Goal: Transaction & Acquisition: Purchase product/service

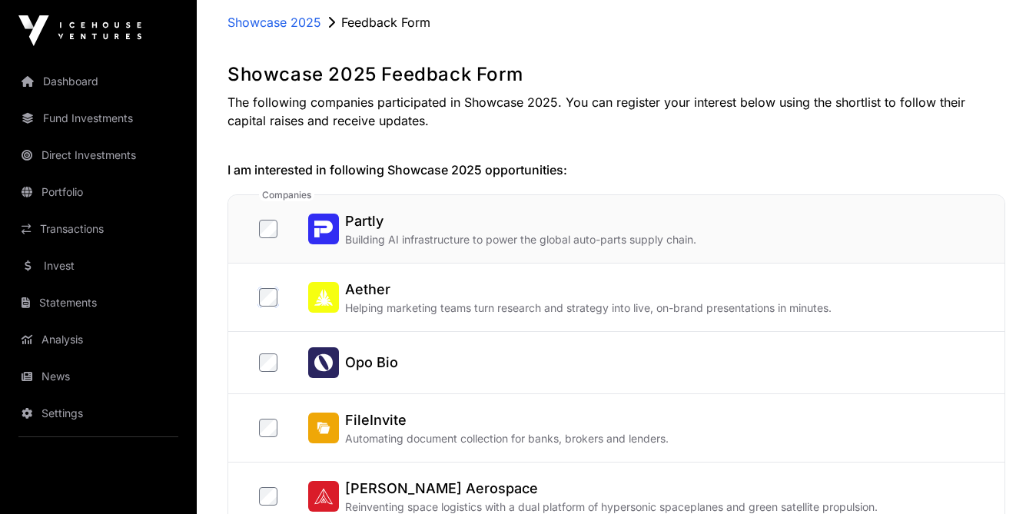
scroll to position [174, 0]
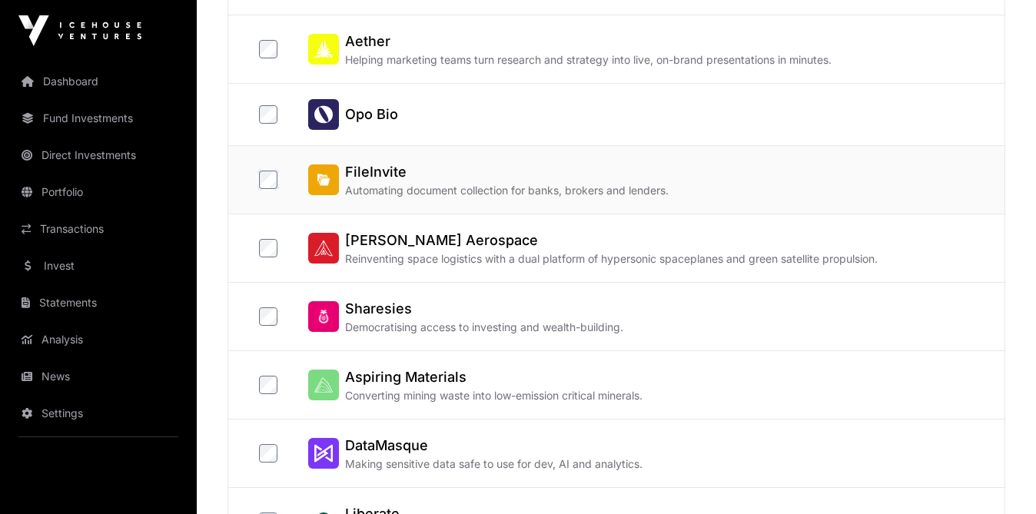
scroll to position [349, 0]
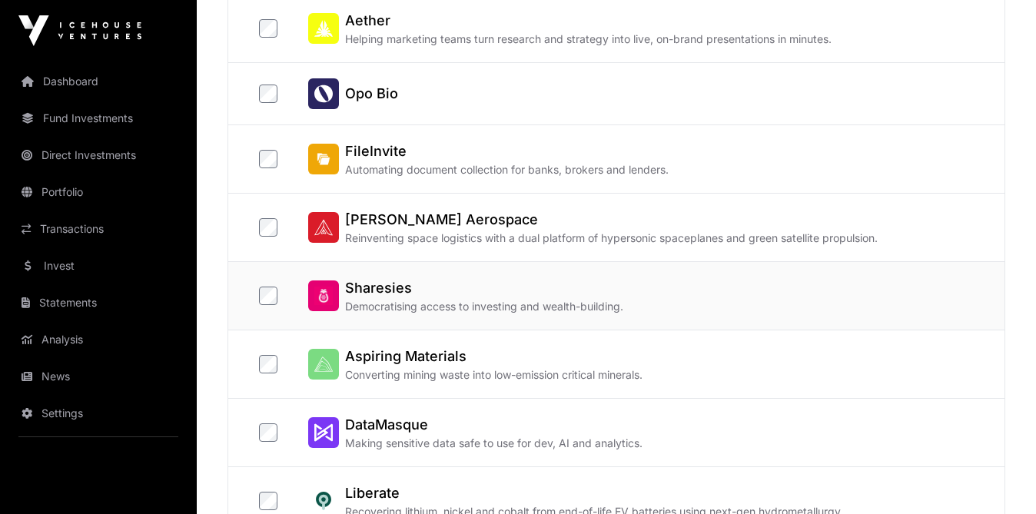
click at [257, 297] on div "Sharesies Democratising access to investing and wealth-building." at bounding box center [616, 296] width 776 height 68
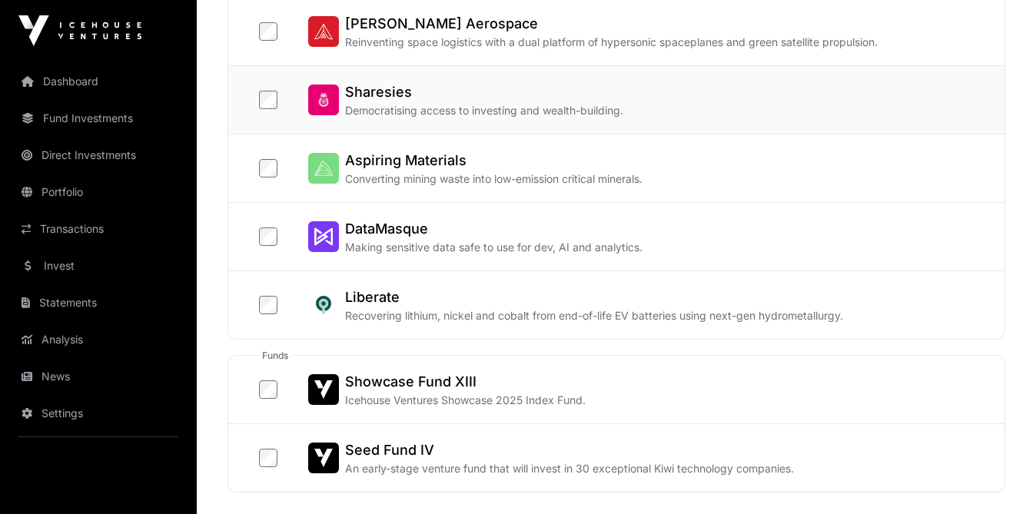
scroll to position [551, 0]
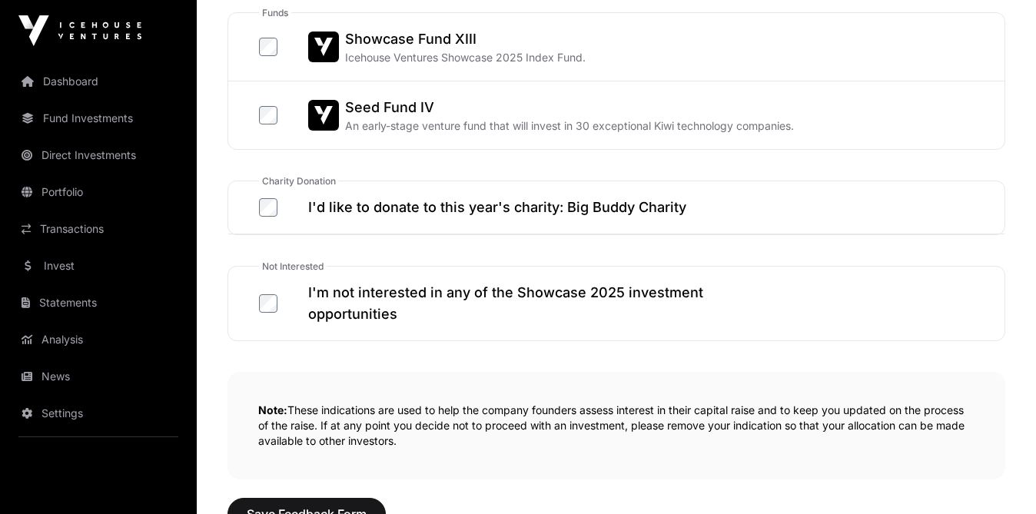
click at [654, 300] on h2 "I'm not interested in any of the Showcase 2025 investment opportunities" at bounding box center [524, 303] width 433 height 43
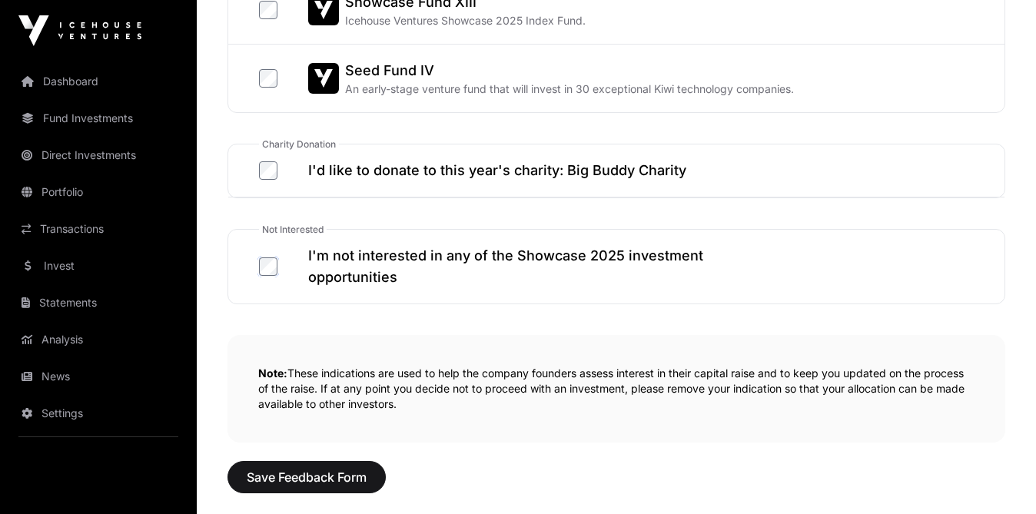
scroll to position [927, 0]
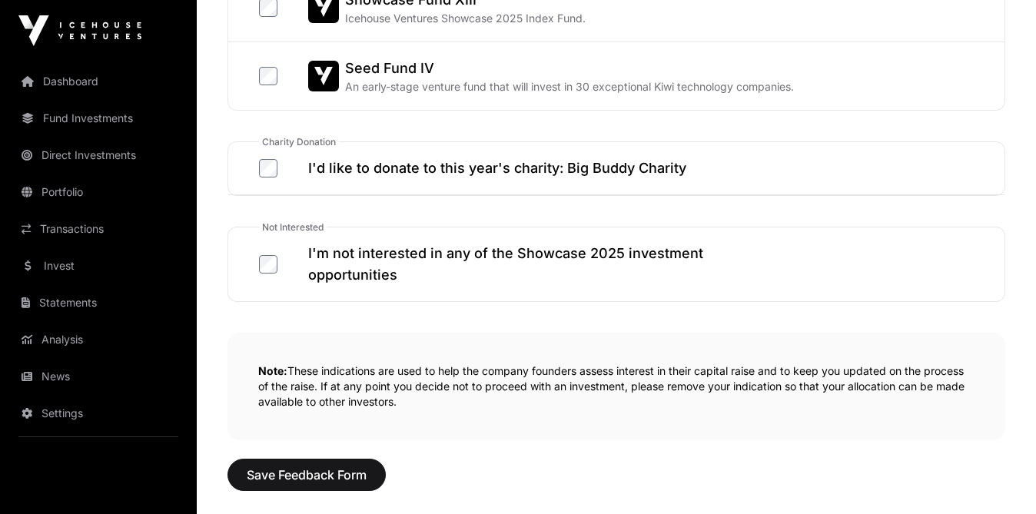
click at [506, 268] on h2 "I'm not interested in any of the Showcase 2025 investment opportunities" at bounding box center [524, 264] width 433 height 43
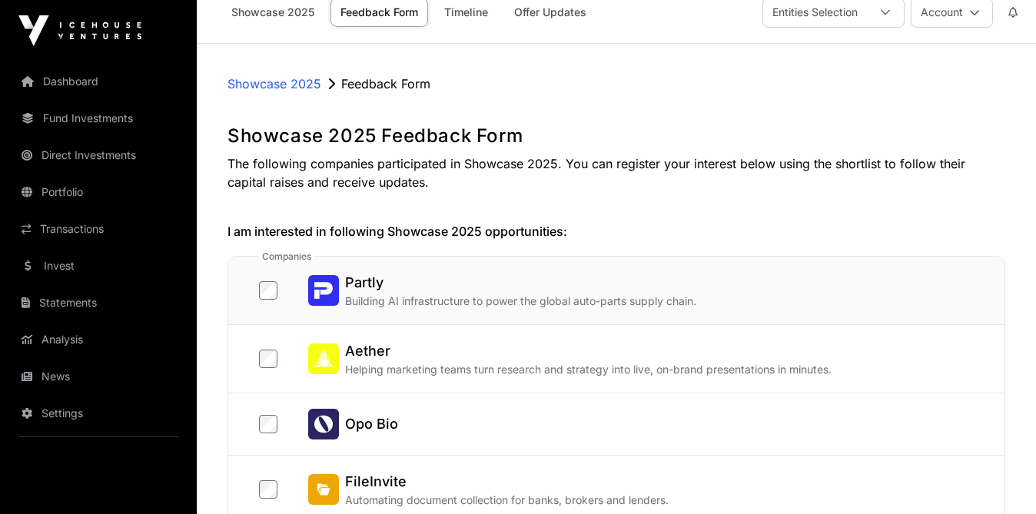
scroll to position [33, 0]
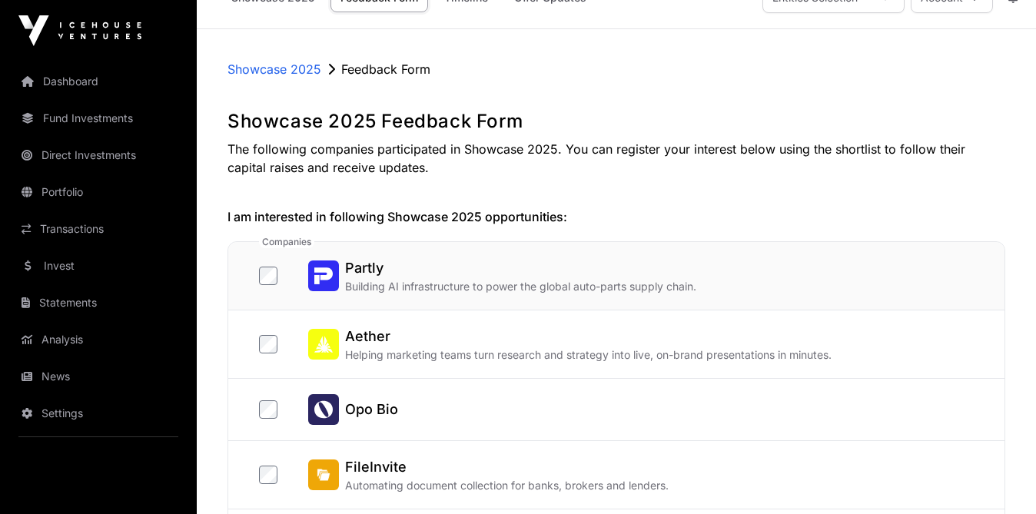
click at [473, 270] on h2 "Partly" at bounding box center [520, 268] width 351 height 22
click at [425, 339] on h2 "Aether" at bounding box center [588, 337] width 486 height 22
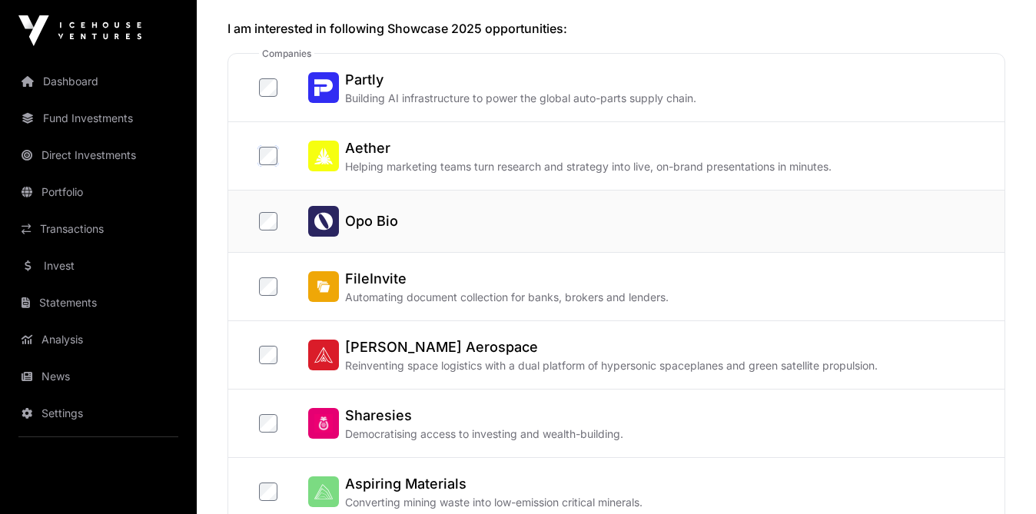
scroll to position [226, 0]
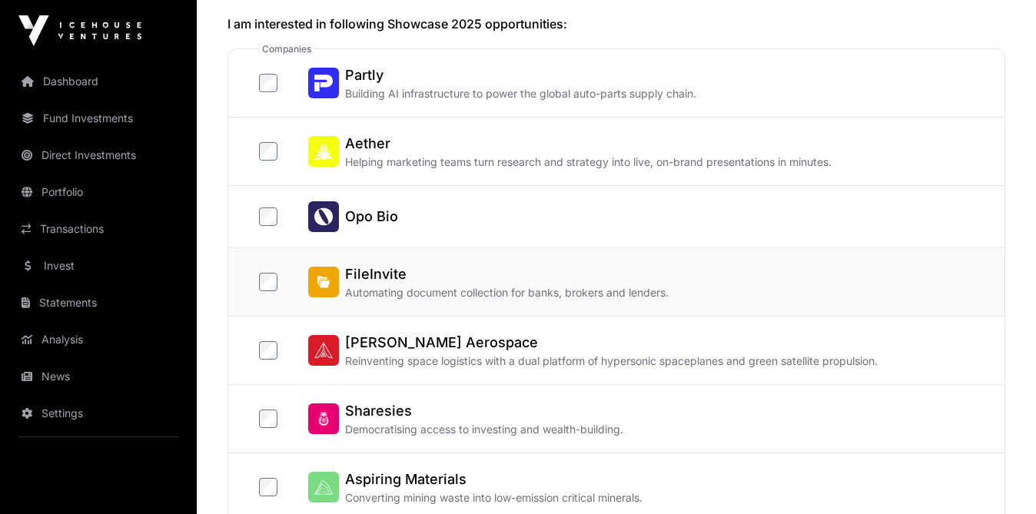
click at [410, 303] on div "FileInvite Automating document collection for banks, brokers and lenders." at bounding box center [616, 282] width 776 height 68
click at [266, 338] on label "[PERSON_NAME] Aerospace Reinventing space logistics with a dual platform of hyp…" at bounding box center [568, 350] width 619 height 37
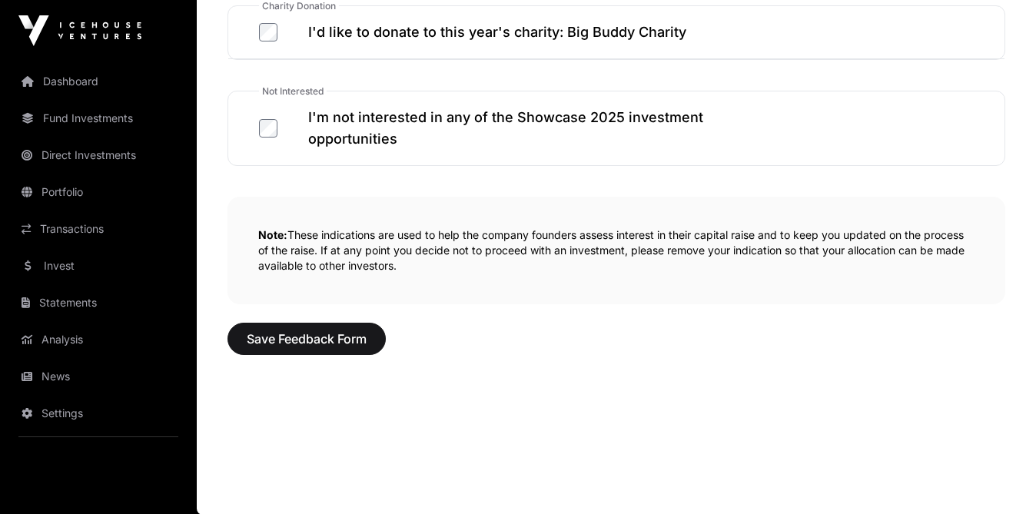
scroll to position [1063, 0]
click at [275, 340] on span "Save Feedback Form" at bounding box center [307, 338] width 120 height 18
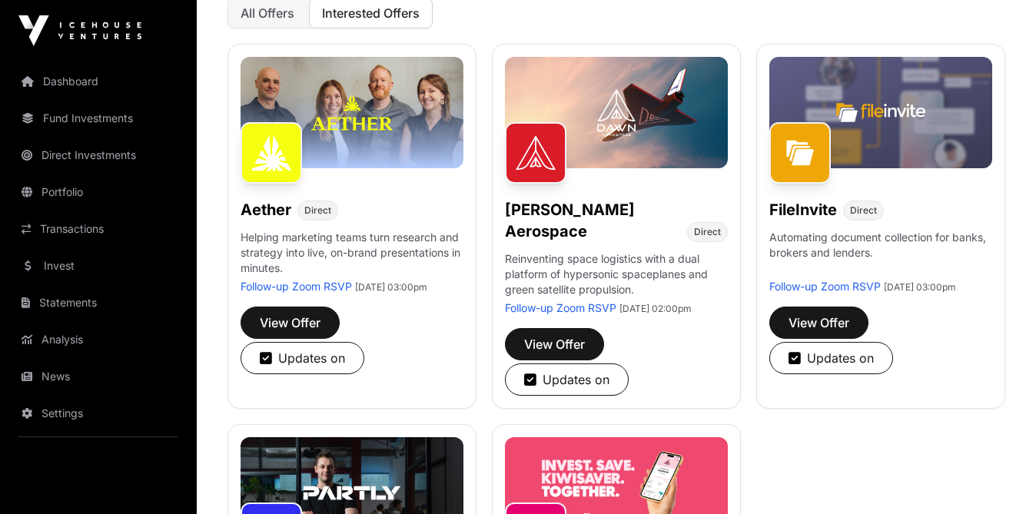
scroll to position [277, 0]
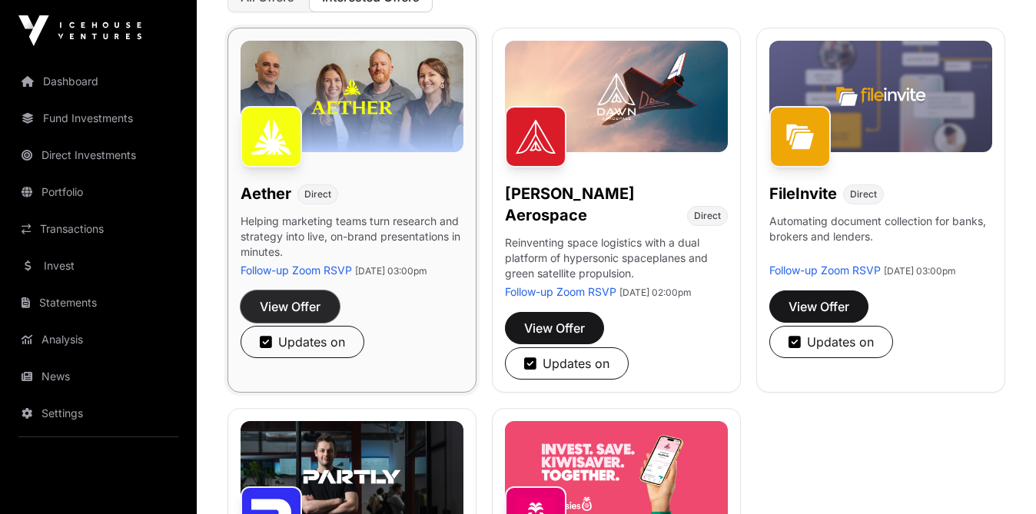
click at [300, 315] on span "View Offer" at bounding box center [290, 306] width 61 height 18
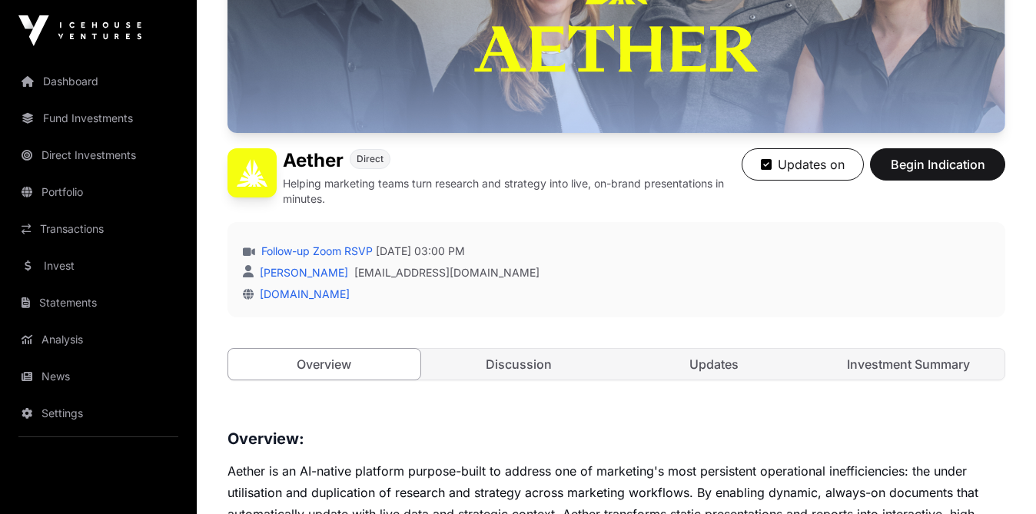
scroll to position [268, 0]
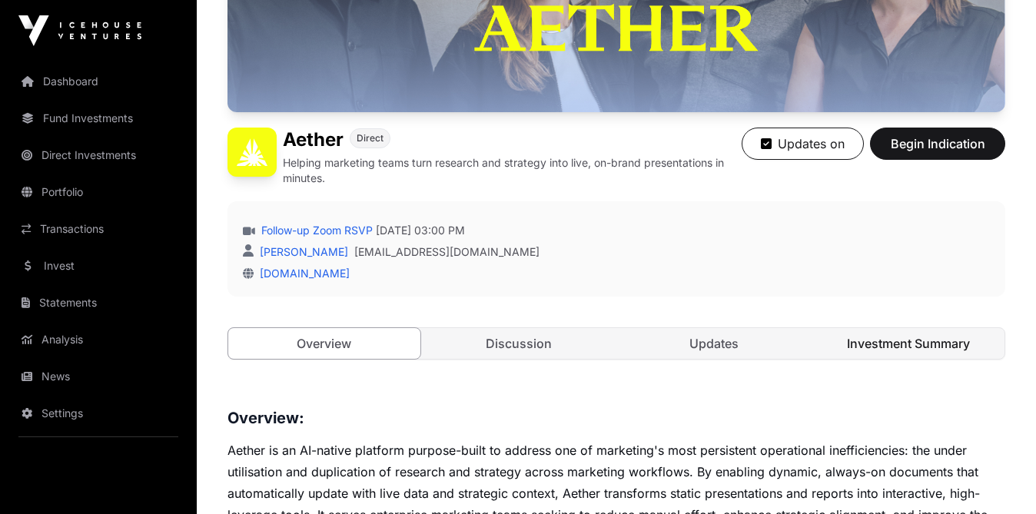
click at [873, 337] on link "Investment Summary" at bounding box center [909, 343] width 192 height 31
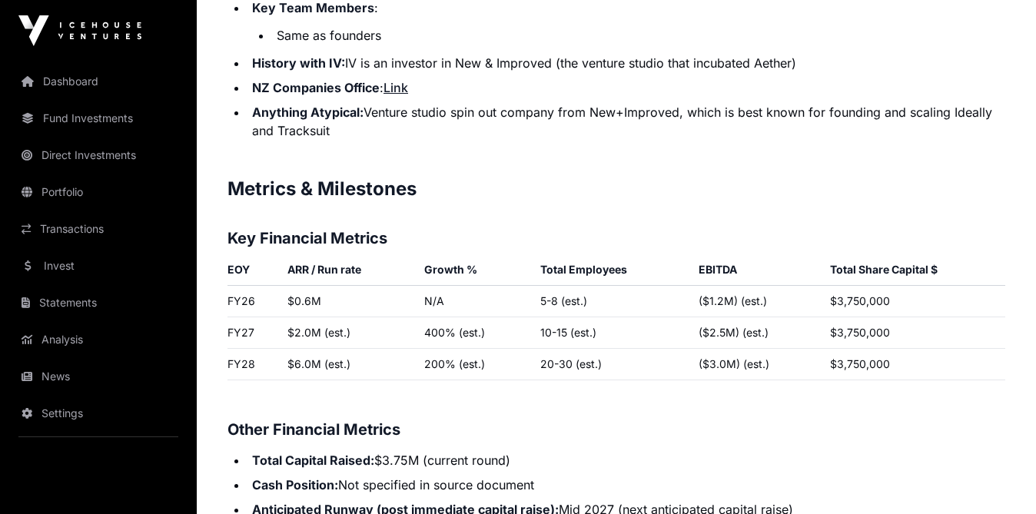
scroll to position [2111, 0]
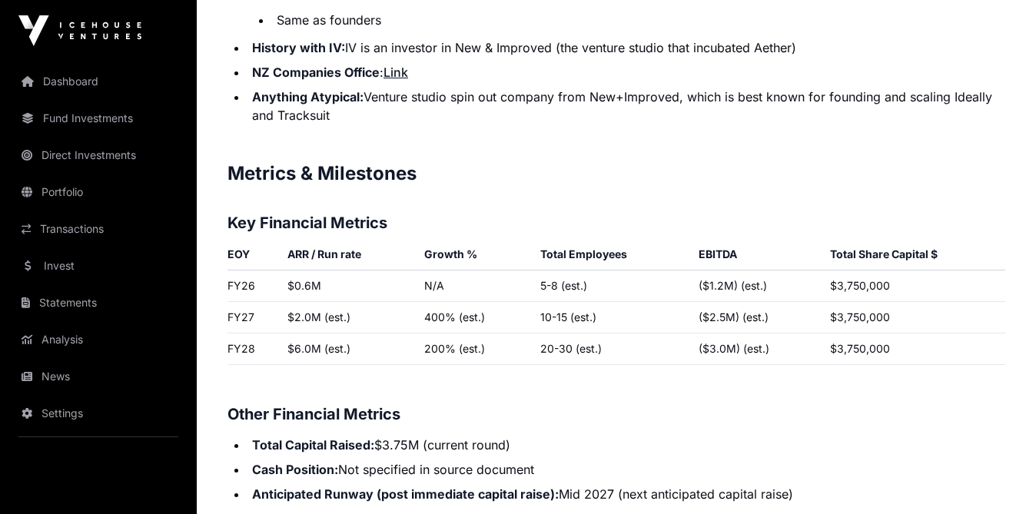
click at [555, 369] on td at bounding box center [613, 370] width 158 height 13
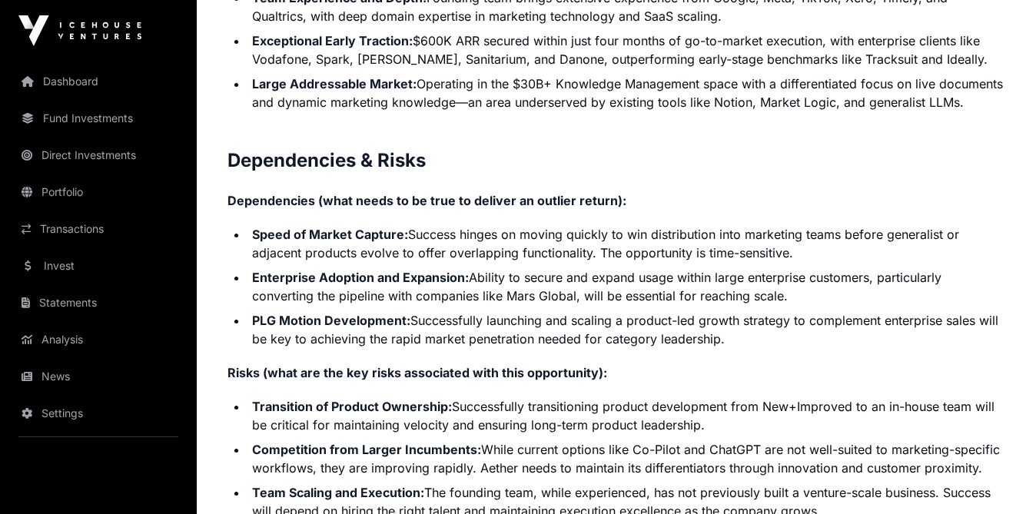
scroll to position [3237, 0]
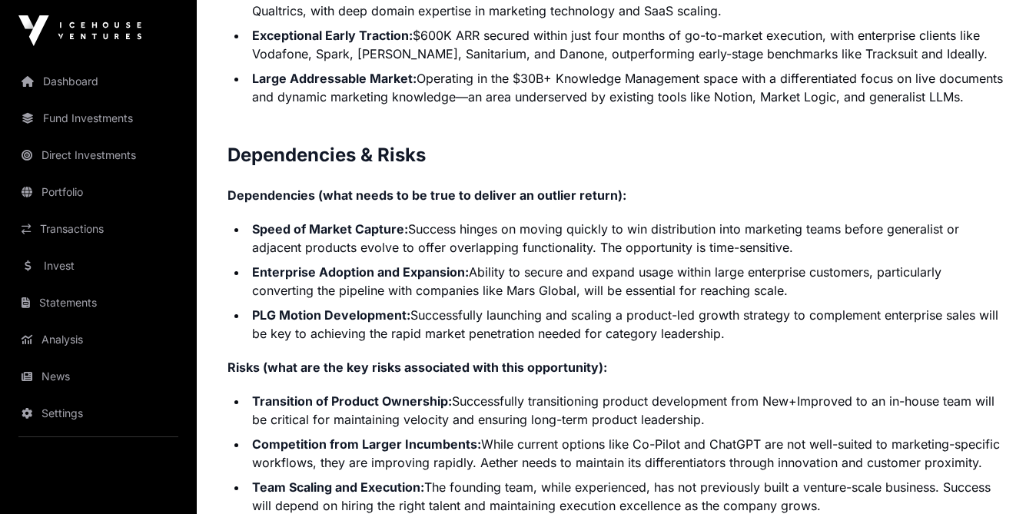
click at [652, 306] on li "PLG Motion Development: Successfully launching and scaling a product-led growth…" at bounding box center [626, 324] width 758 height 37
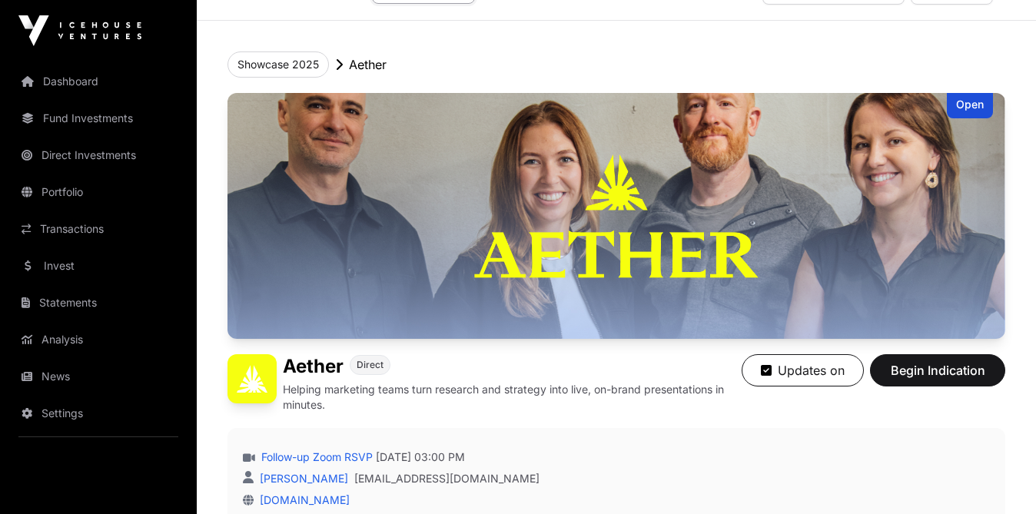
scroll to position [0, 0]
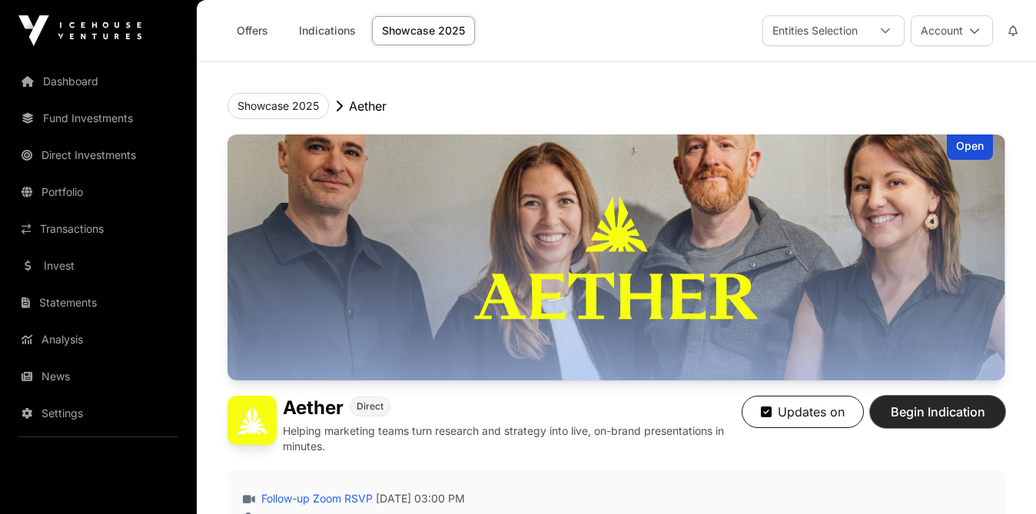
click at [930, 411] on span "Begin Indication" at bounding box center [937, 412] width 97 height 18
click at [645, 230] on img at bounding box center [616, 257] width 778 height 246
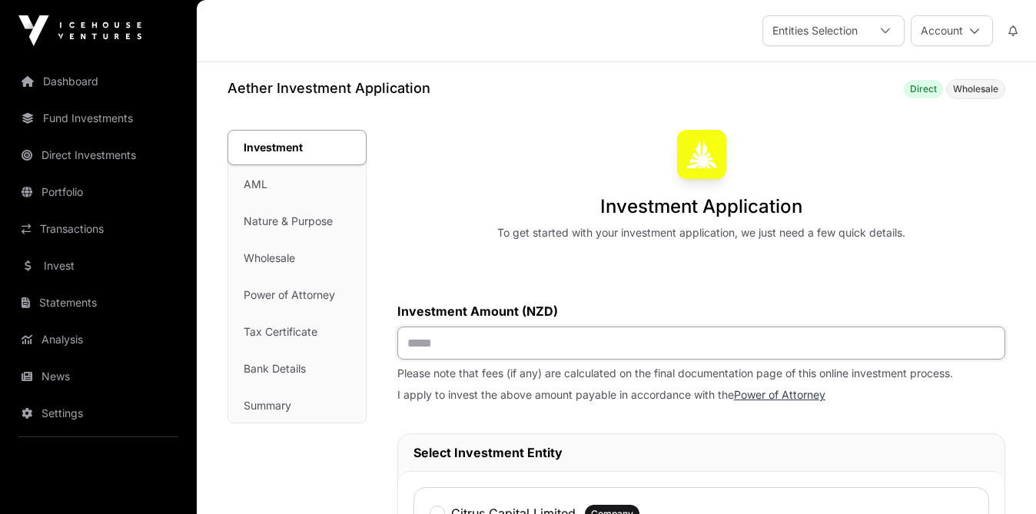
click at [446, 347] on input "text" at bounding box center [701, 343] width 608 height 33
type input "******"
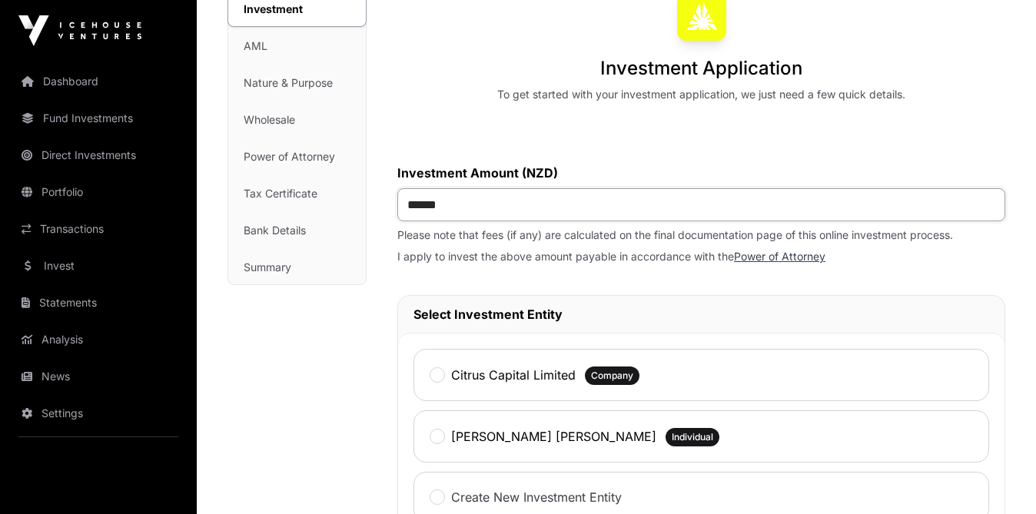
scroll to position [167, 0]
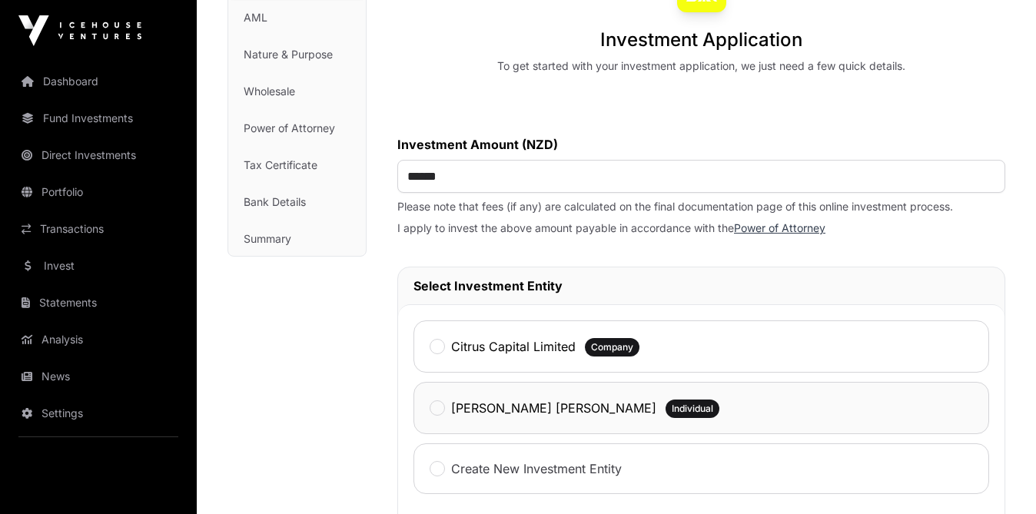
click at [449, 420] on div "[PERSON_NAME] [PERSON_NAME] Individual" at bounding box center [700, 408] width 575 height 52
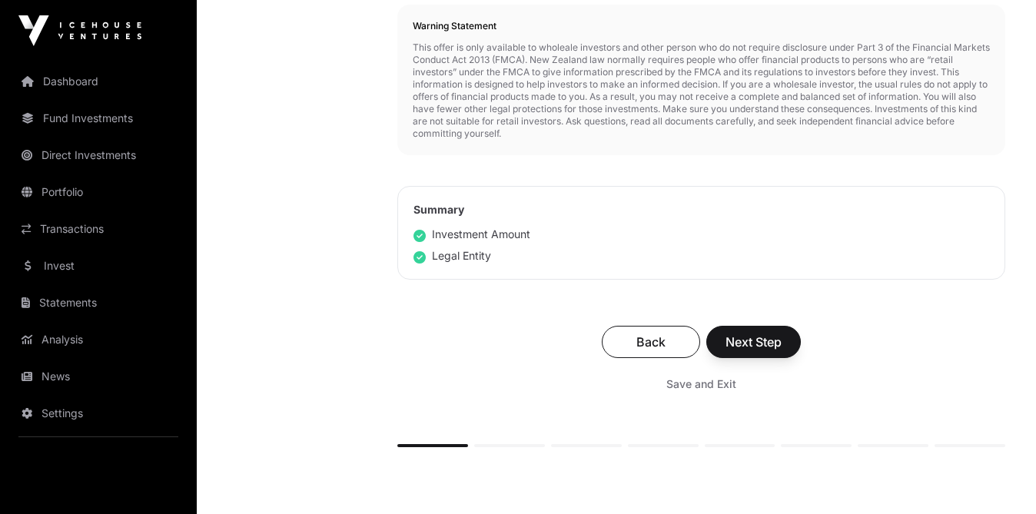
scroll to position [724, 0]
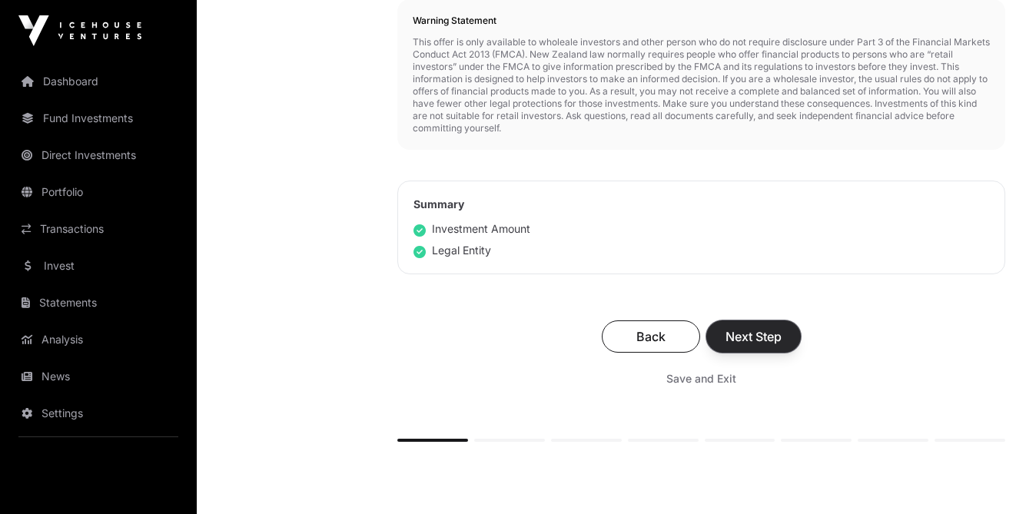
click at [750, 329] on span "Next Step" at bounding box center [753, 336] width 56 height 18
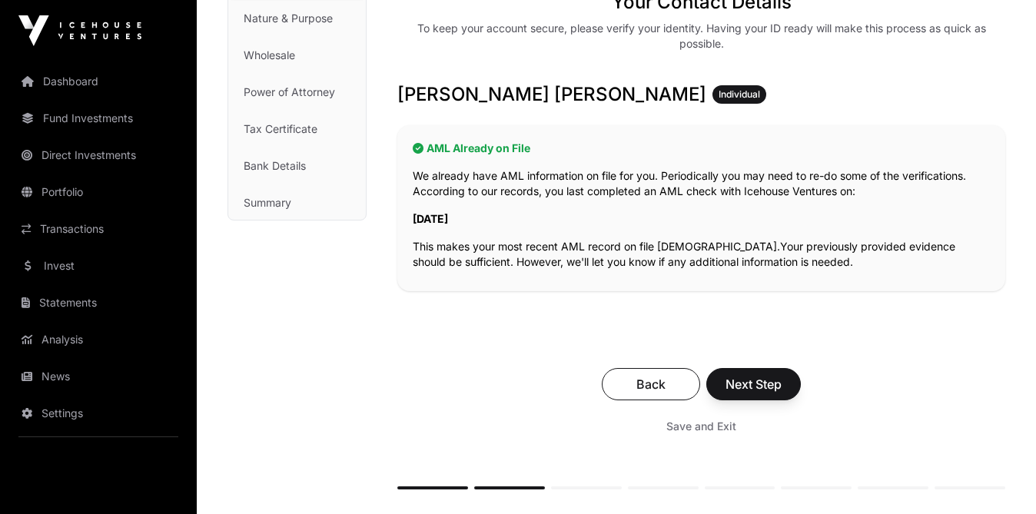
scroll to position [205, 0]
click at [748, 386] on span "Next Step" at bounding box center [753, 383] width 56 height 18
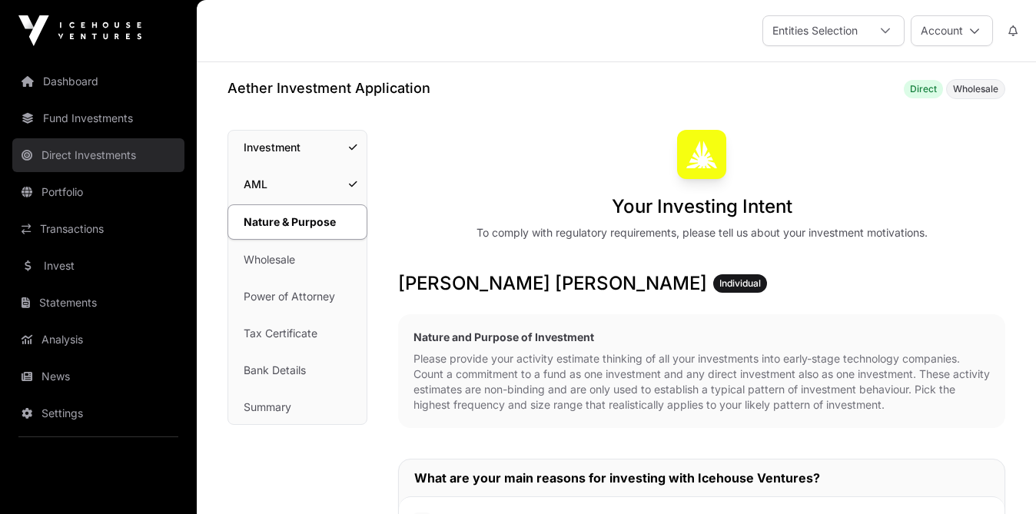
click at [77, 148] on link "Direct Investments" at bounding box center [98, 155] width 172 height 34
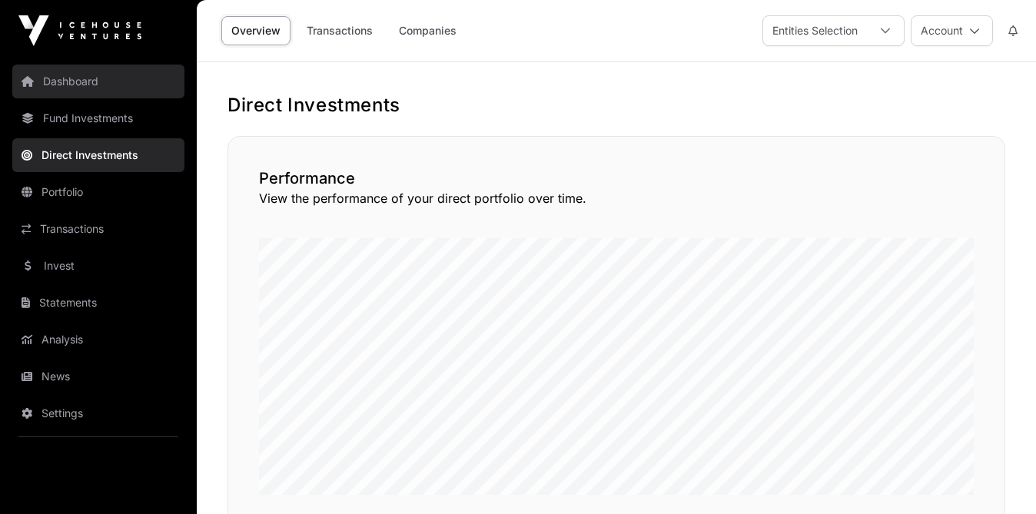
click at [71, 96] on link "Dashboard" at bounding box center [98, 82] width 172 height 34
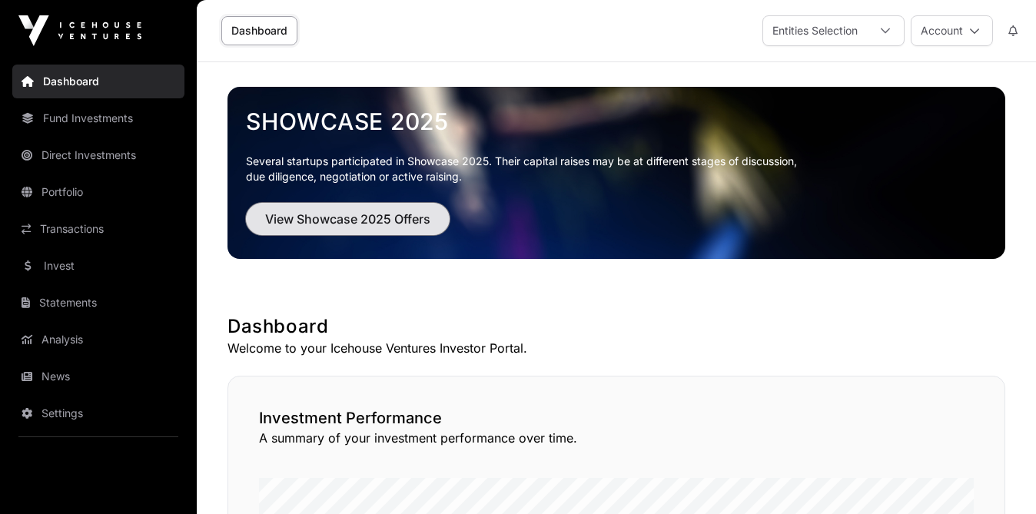
click at [306, 220] on span "View Showcase 2025 Offers" at bounding box center [347, 219] width 165 height 18
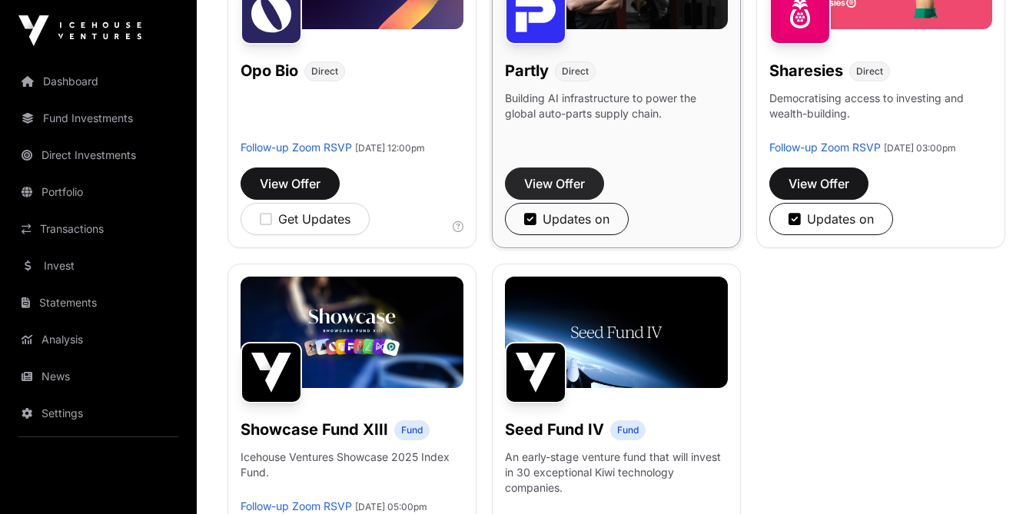
scroll to position [1073, 0]
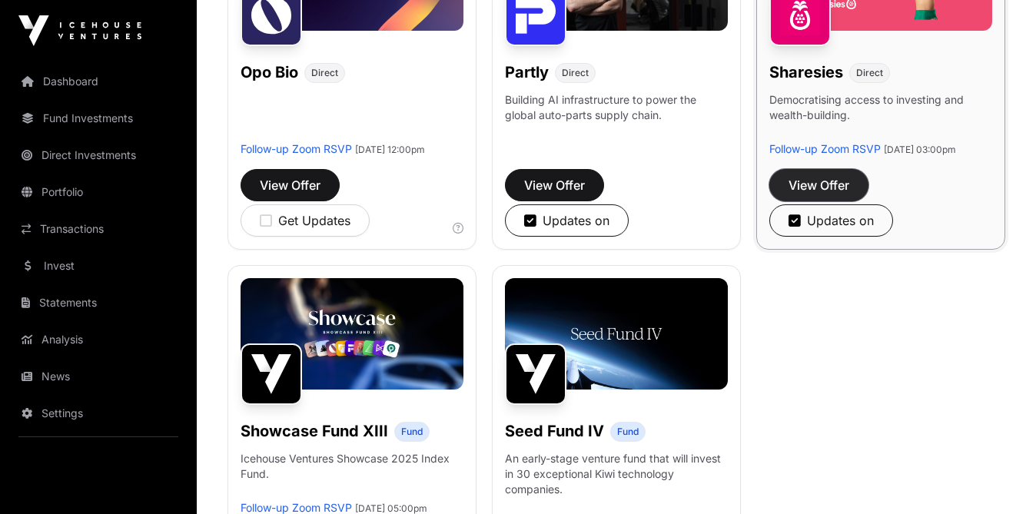
click at [827, 194] on span "View Offer" at bounding box center [818, 185] width 61 height 18
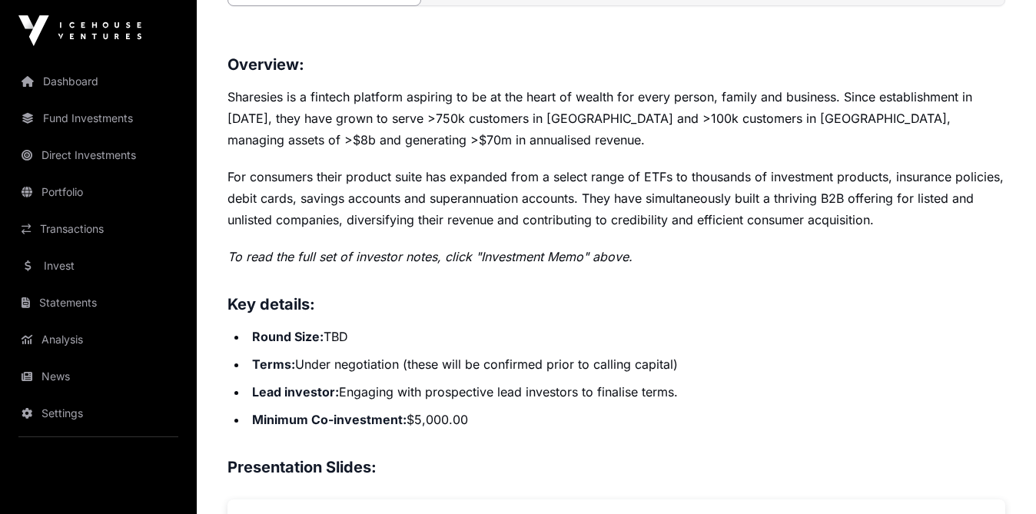
scroll to position [56, 0]
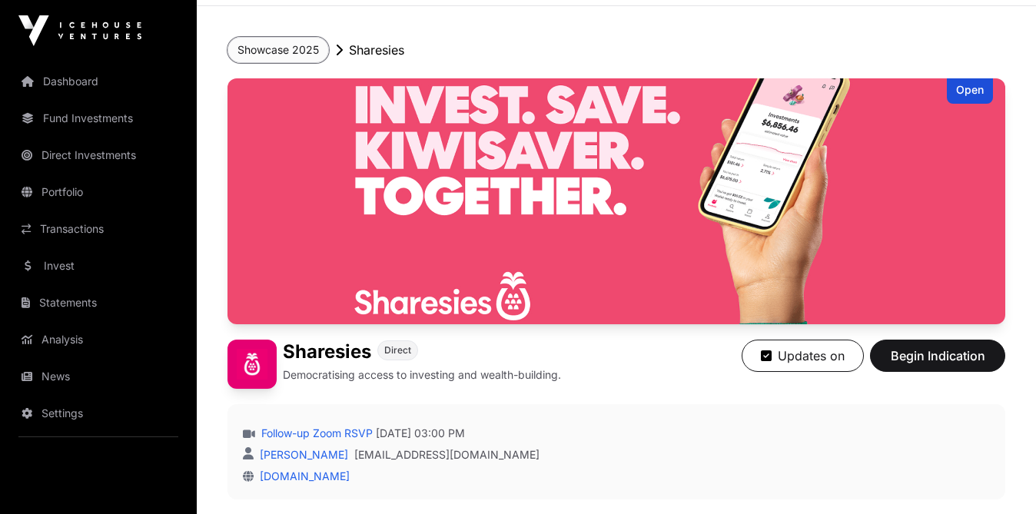
click at [250, 52] on button "Showcase 2025" at bounding box center [277, 50] width 101 height 26
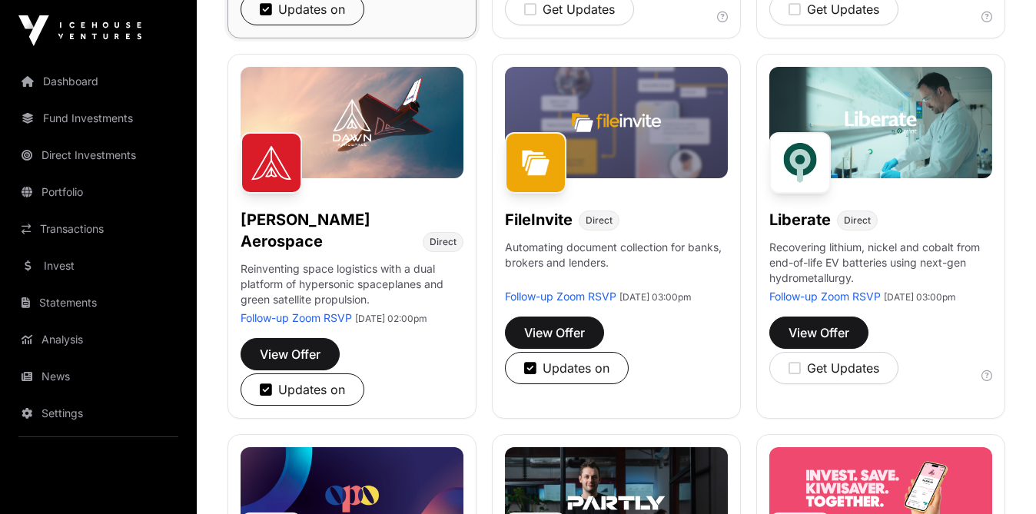
scroll to position [545, 0]
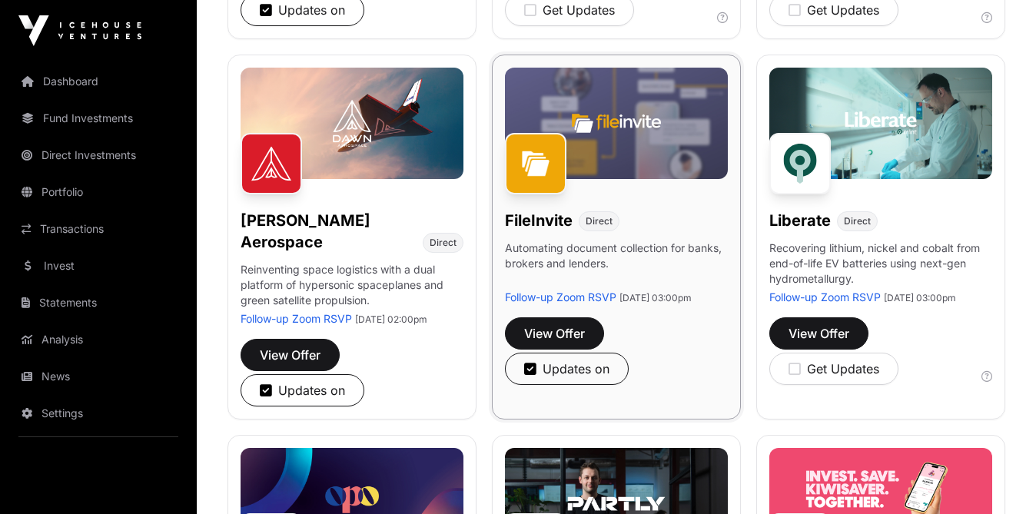
click at [595, 290] on p "Automating document collection for banks, brokers and lenders." at bounding box center [616, 264] width 223 height 49
click at [544, 231] on h1 "FileInvite" at bounding box center [539, 221] width 68 height 22
click at [563, 343] on span "View Offer" at bounding box center [554, 333] width 61 height 18
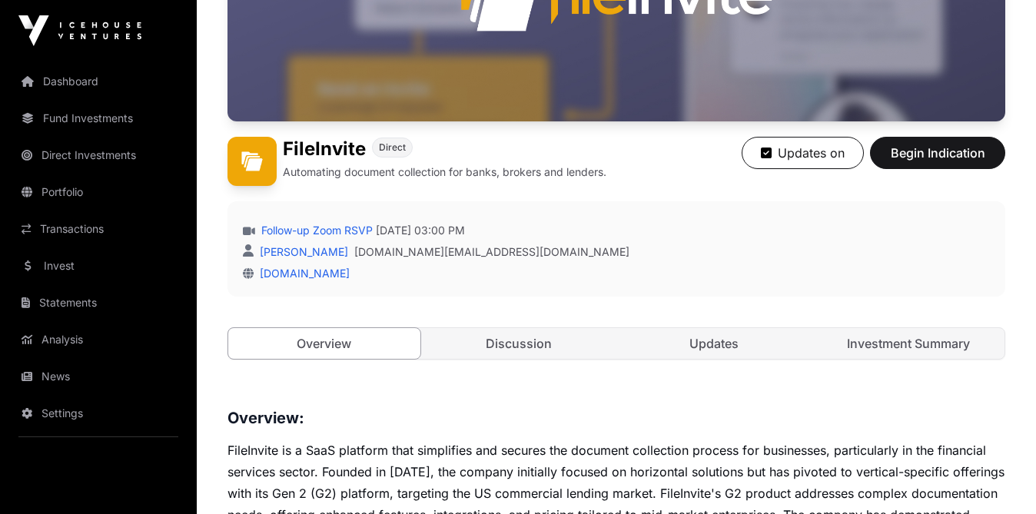
scroll to position [267, 0]
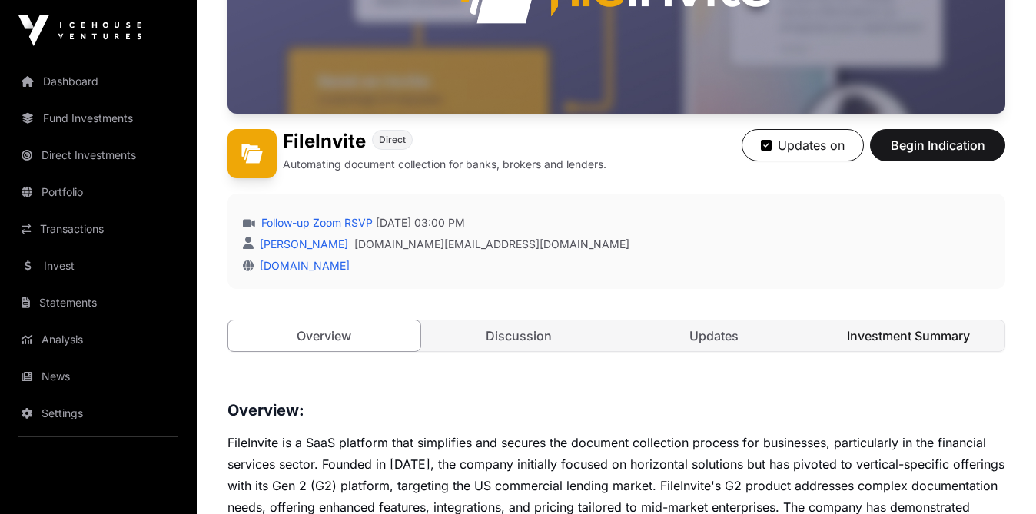
click at [881, 338] on link "Investment Summary" at bounding box center [909, 335] width 192 height 31
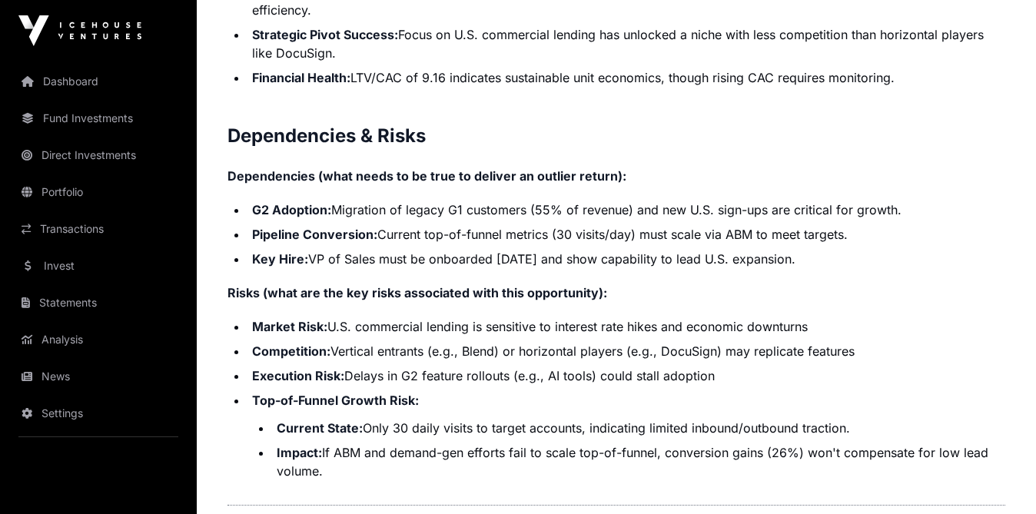
scroll to position [3277, 0]
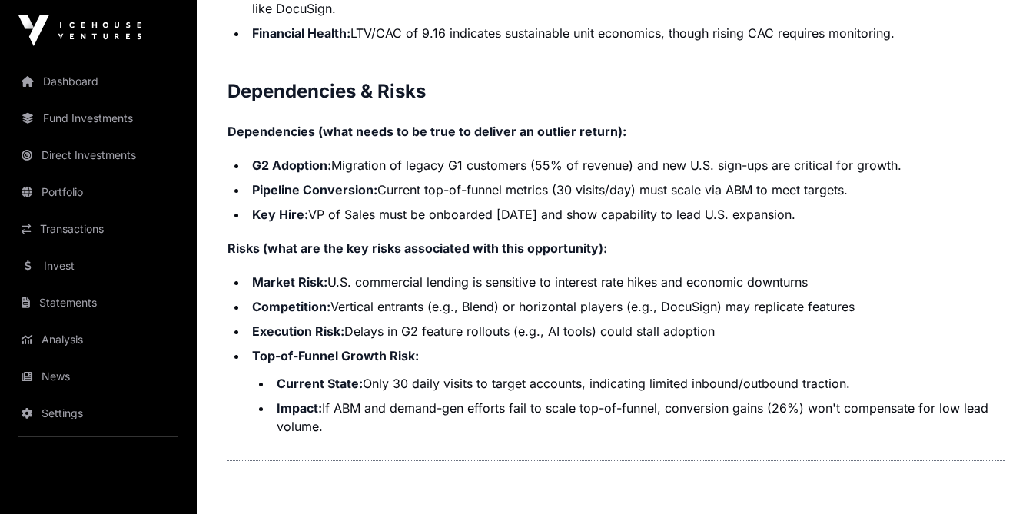
click at [851, 184] on ul "G2 Adoption: Migration of legacy G1 customers (55% of revenue) and new U.S. sig…" at bounding box center [616, 190] width 778 height 68
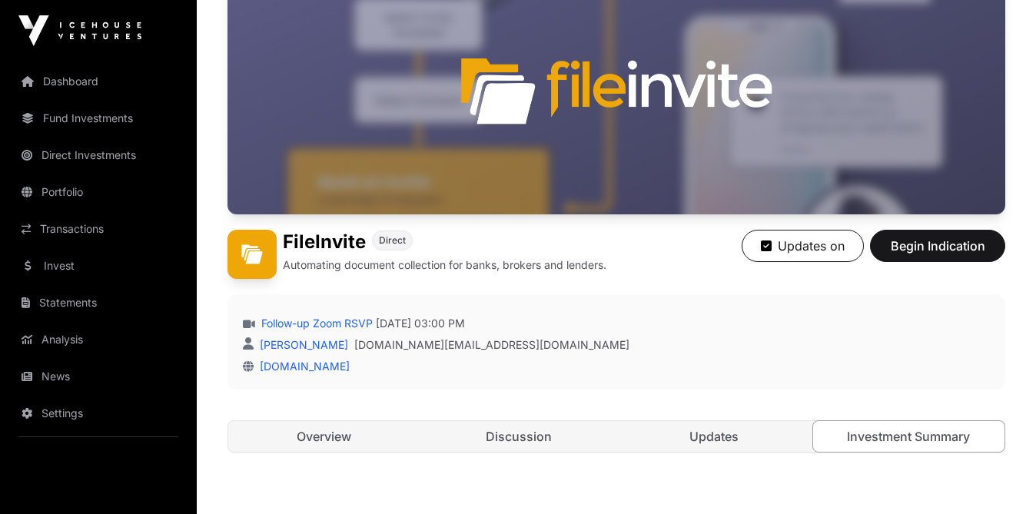
scroll to position [133, 0]
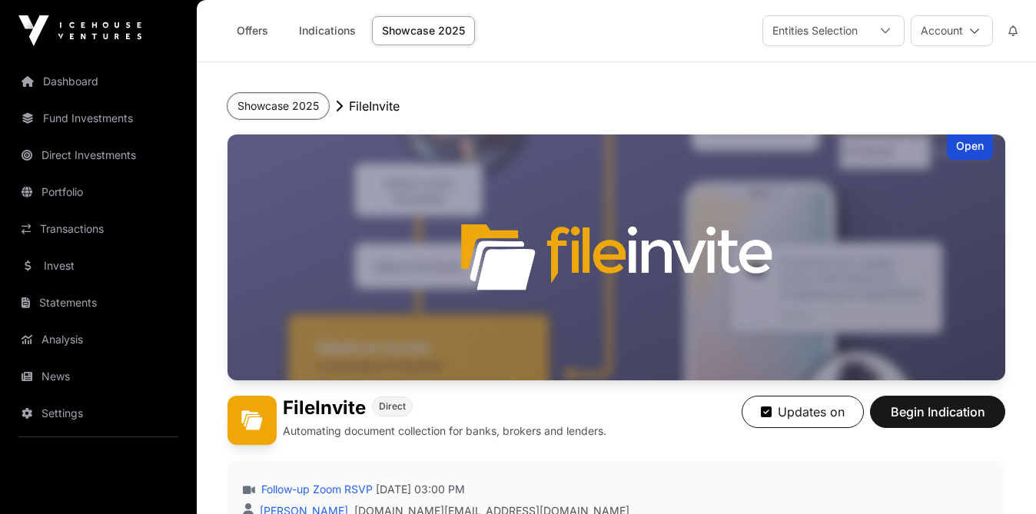
click at [268, 111] on button "Showcase 2025" at bounding box center [277, 106] width 101 height 26
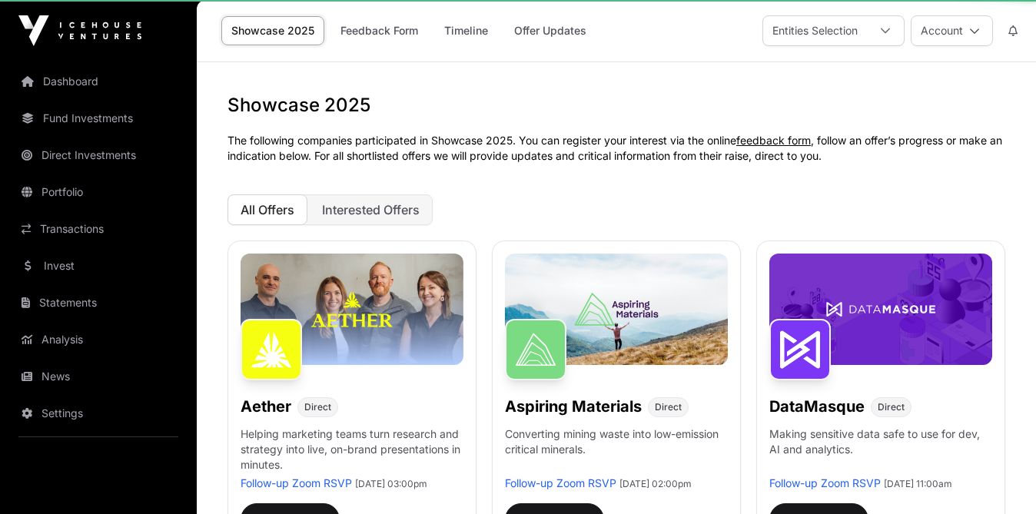
click at [268, 108] on h1 "Showcase 2025" at bounding box center [616, 105] width 778 height 25
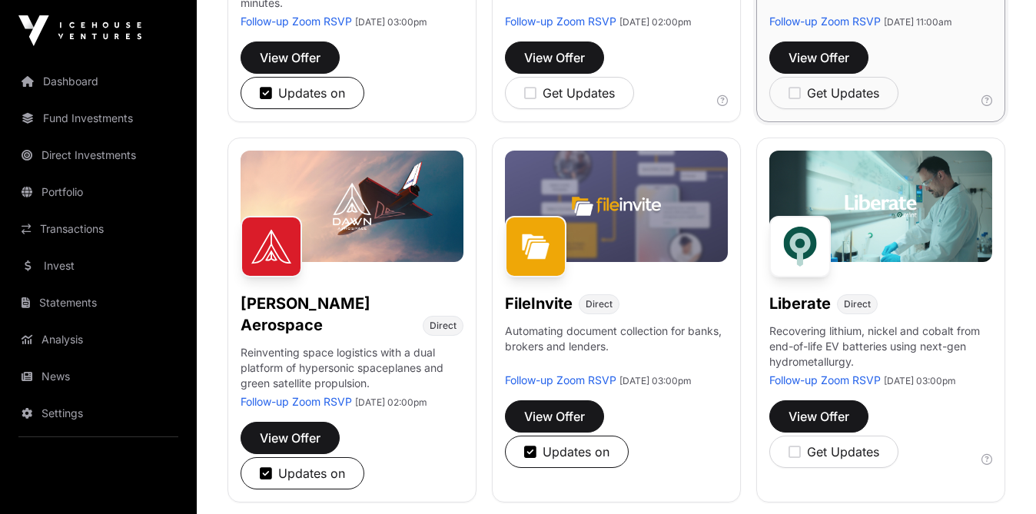
scroll to position [507, 0]
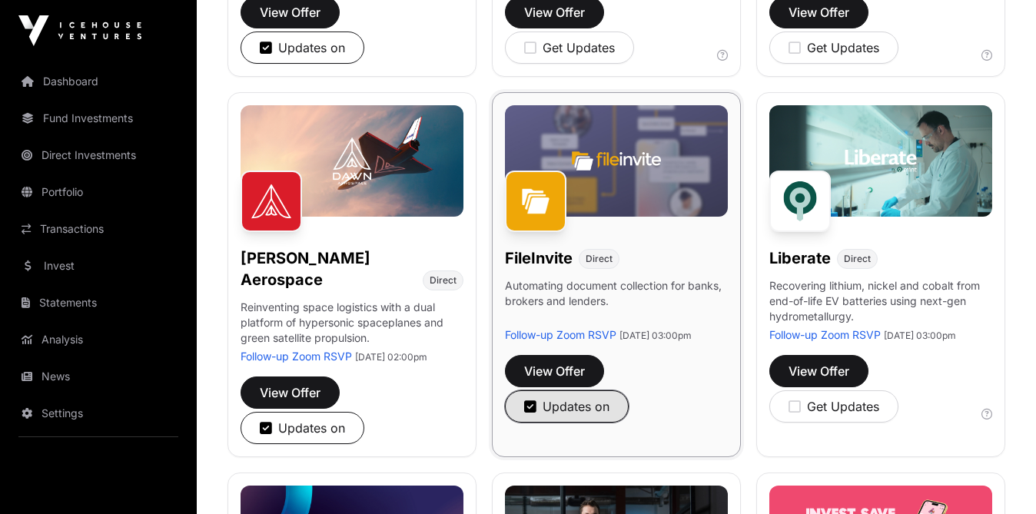
click at [529, 413] on icon "button" at bounding box center [530, 407] width 12 height 14
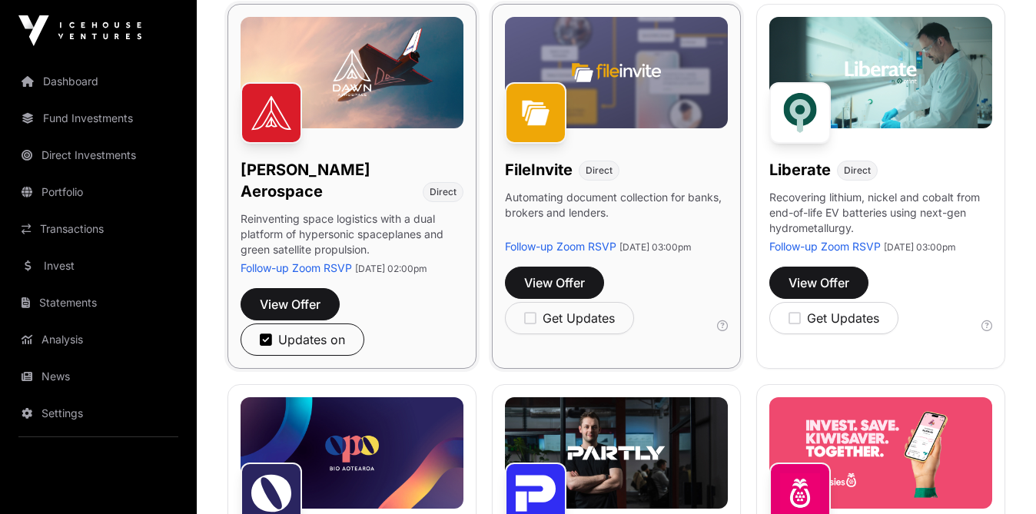
scroll to position [609, 0]
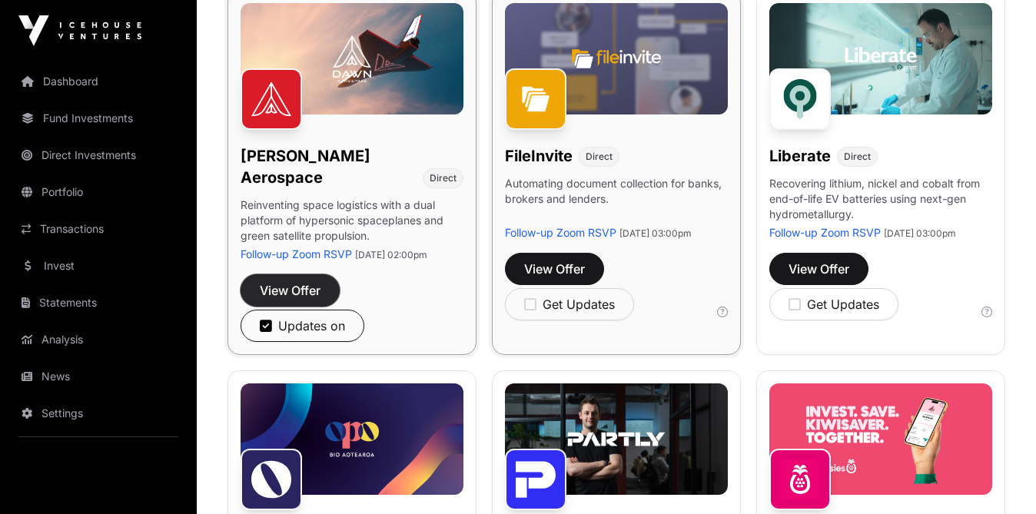
click at [278, 298] on span "View Offer" at bounding box center [290, 290] width 61 height 18
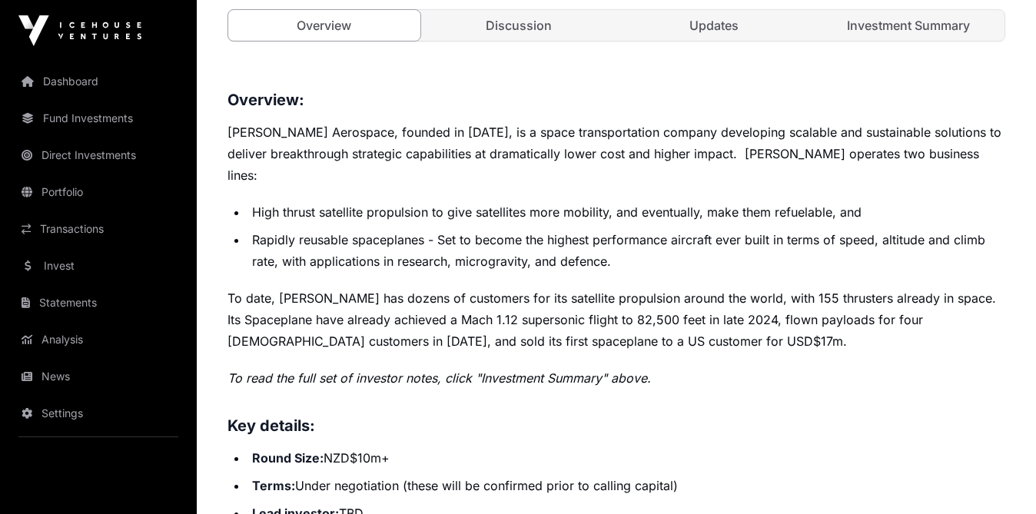
scroll to position [602, 0]
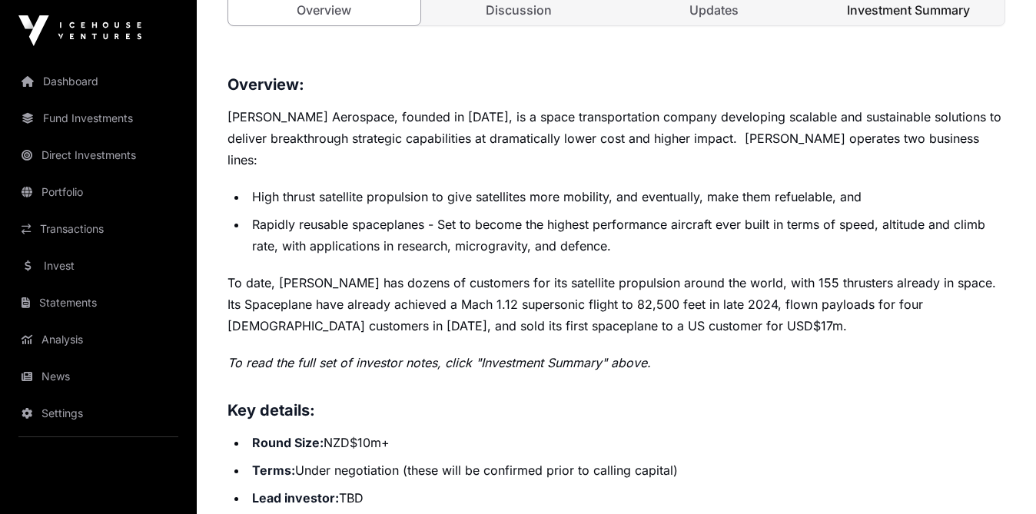
click at [910, 11] on link "Investment Summary" at bounding box center [909, 10] width 192 height 31
